Goal: Find specific page/section: Find specific page/section

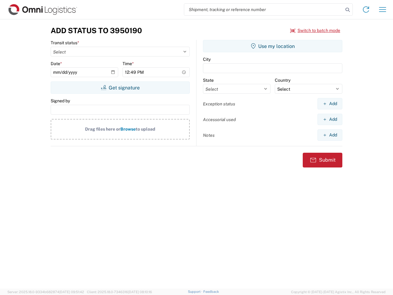
click at [264, 10] on input "search" at bounding box center [263, 10] width 159 height 12
click at [348, 10] on icon at bounding box center [348, 10] width 9 height 9
click at [366, 10] on icon at bounding box center [366, 10] width 10 height 10
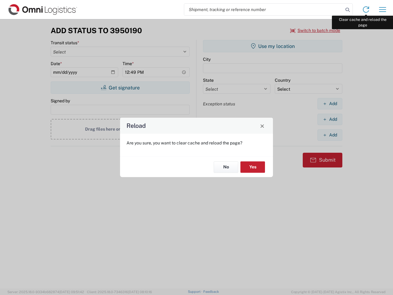
click at [383, 10] on div "Reload Are you sure, you want to clear cache and reload the page? No Yes" at bounding box center [196, 147] width 393 height 295
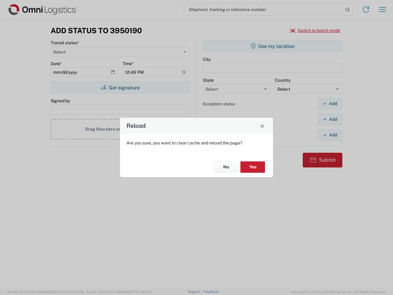
click at [316, 30] on div "Reload Are you sure, you want to clear cache and reload the page? No Yes" at bounding box center [196, 147] width 393 height 295
click at [120, 88] on div "Reload Are you sure, you want to clear cache and reload the page? No Yes" at bounding box center [196, 147] width 393 height 295
click at [273, 46] on div "Reload Are you sure, you want to clear cache and reload the page? No Yes" at bounding box center [196, 147] width 393 height 295
click at [330, 104] on div "Reload Are you sure, you want to clear cache and reload the page? No Yes" at bounding box center [196, 147] width 393 height 295
click at [330, 119] on div "Reload Are you sure, you want to clear cache and reload the page? No Yes" at bounding box center [196, 147] width 393 height 295
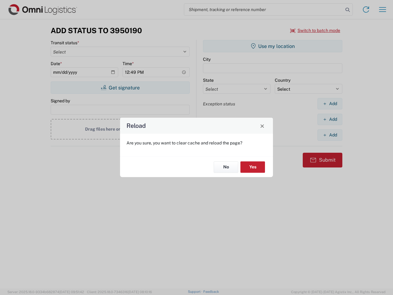
click at [330, 135] on div "Reload Are you sure, you want to clear cache and reload the page? No Yes" at bounding box center [196, 147] width 393 height 295
